Goal: Transaction & Acquisition: Purchase product/service

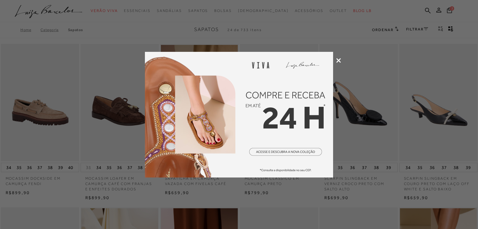
click at [338, 59] on icon at bounding box center [338, 60] width 5 height 5
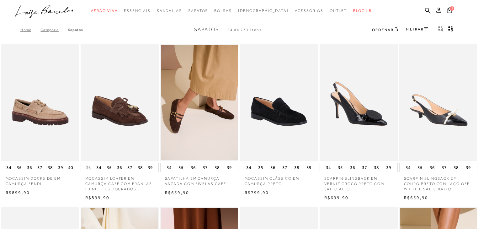
click at [450, 10] on button "3" at bounding box center [449, 11] width 9 height 8
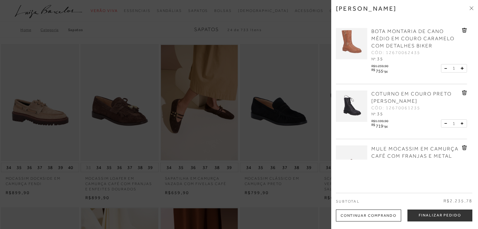
click at [473, 6] on icon at bounding box center [472, 7] width 2 height 2
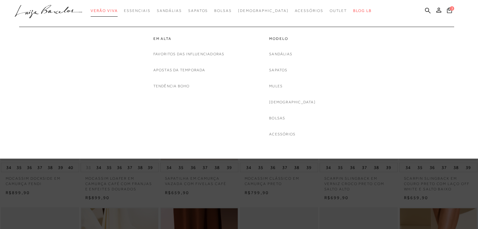
click at [118, 13] on link "Verão Viva" at bounding box center [104, 11] width 27 height 12
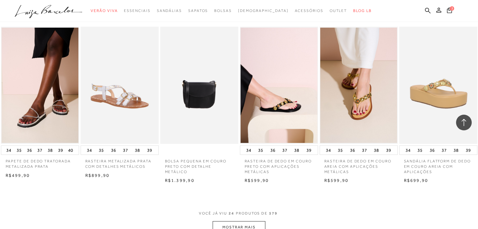
scroll to position [613, 0]
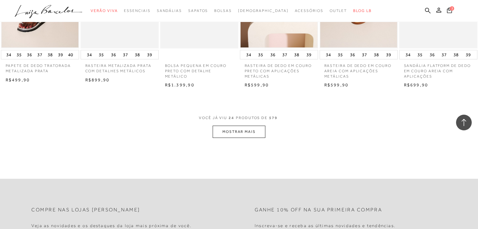
click at [251, 138] on button "MOSTRAR MAIS" at bounding box center [239, 131] width 53 height 12
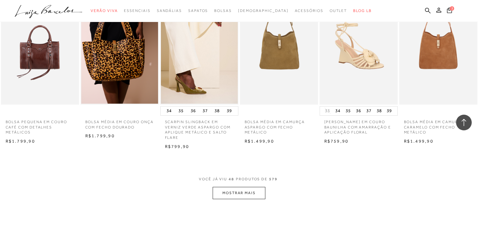
scroll to position [1240, 0]
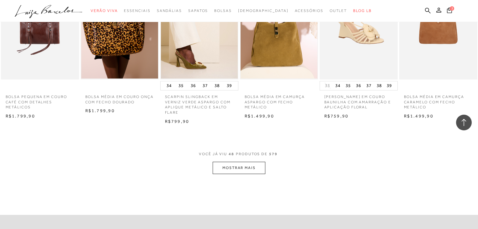
click at [251, 172] on button "MOSTRAR MAIS" at bounding box center [239, 168] width 53 height 12
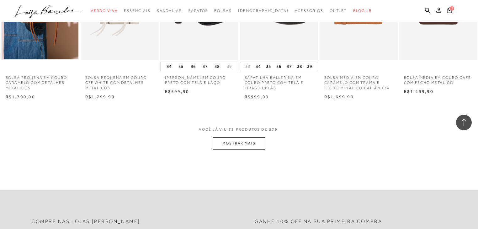
scroll to position [1943, 0]
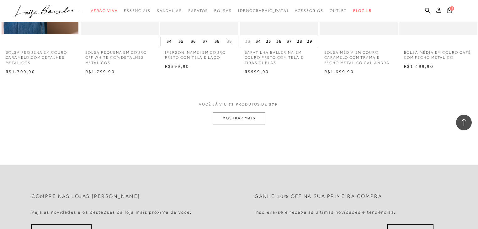
click at [231, 124] on button "MOSTRAR MAIS" at bounding box center [239, 118] width 53 height 12
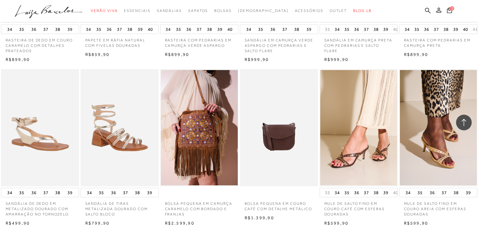
scroll to position [2545, 0]
